Goal: Navigation & Orientation: Find specific page/section

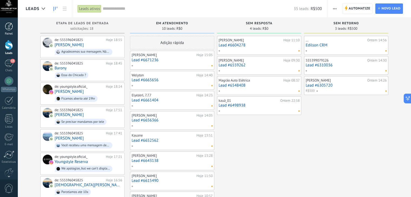
click at [9, 32] on link "Painel" at bounding box center [9, 28] width 18 height 13
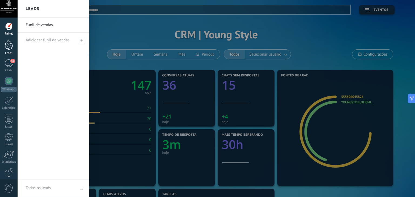
click at [7, 48] on div at bounding box center [9, 45] width 8 height 10
